Goal: Task Accomplishment & Management: Manage account settings

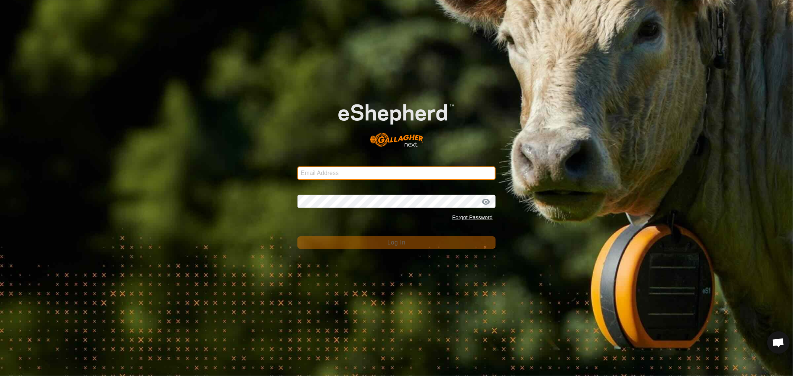
click at [318, 168] on input "Email Address" at bounding box center [397, 173] width 198 height 13
type input "[PERSON_NAME][EMAIL_ADDRESS][PERSON_NAME][DOMAIN_NAME]"
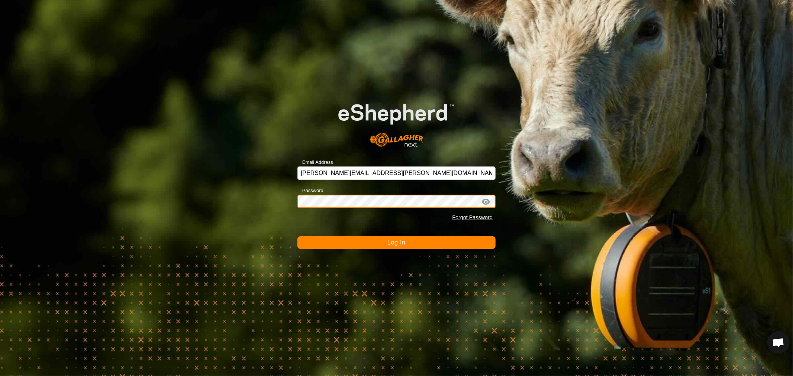
click at [298, 237] on button "Log In" at bounding box center [397, 243] width 198 height 13
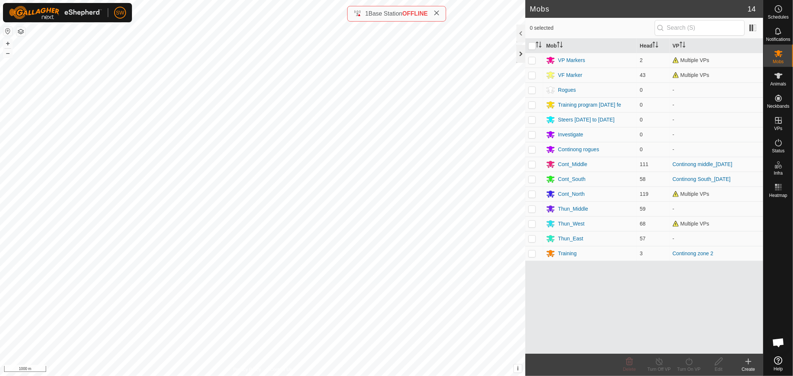
click at [524, 55] on div at bounding box center [521, 54] width 9 height 18
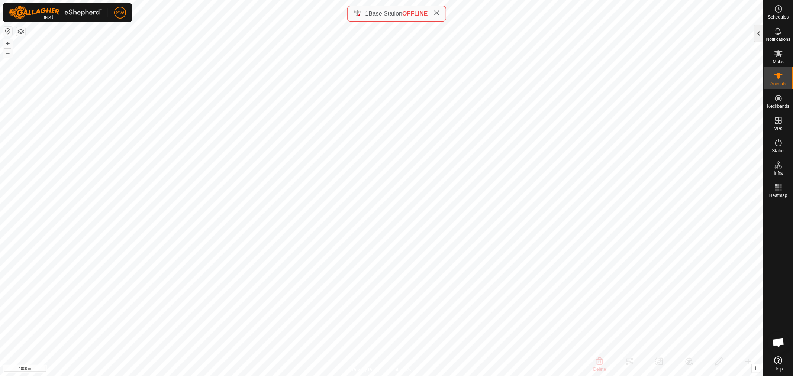
click at [758, 33] on div at bounding box center [759, 34] width 9 height 18
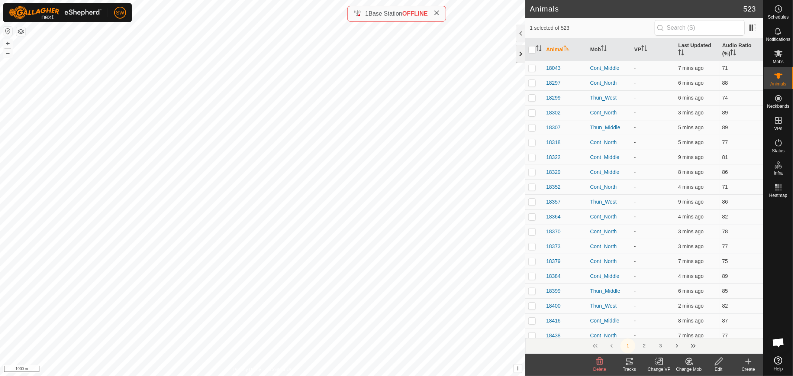
click at [519, 52] on div at bounding box center [521, 54] width 9 height 18
